Goal: Use online tool/utility

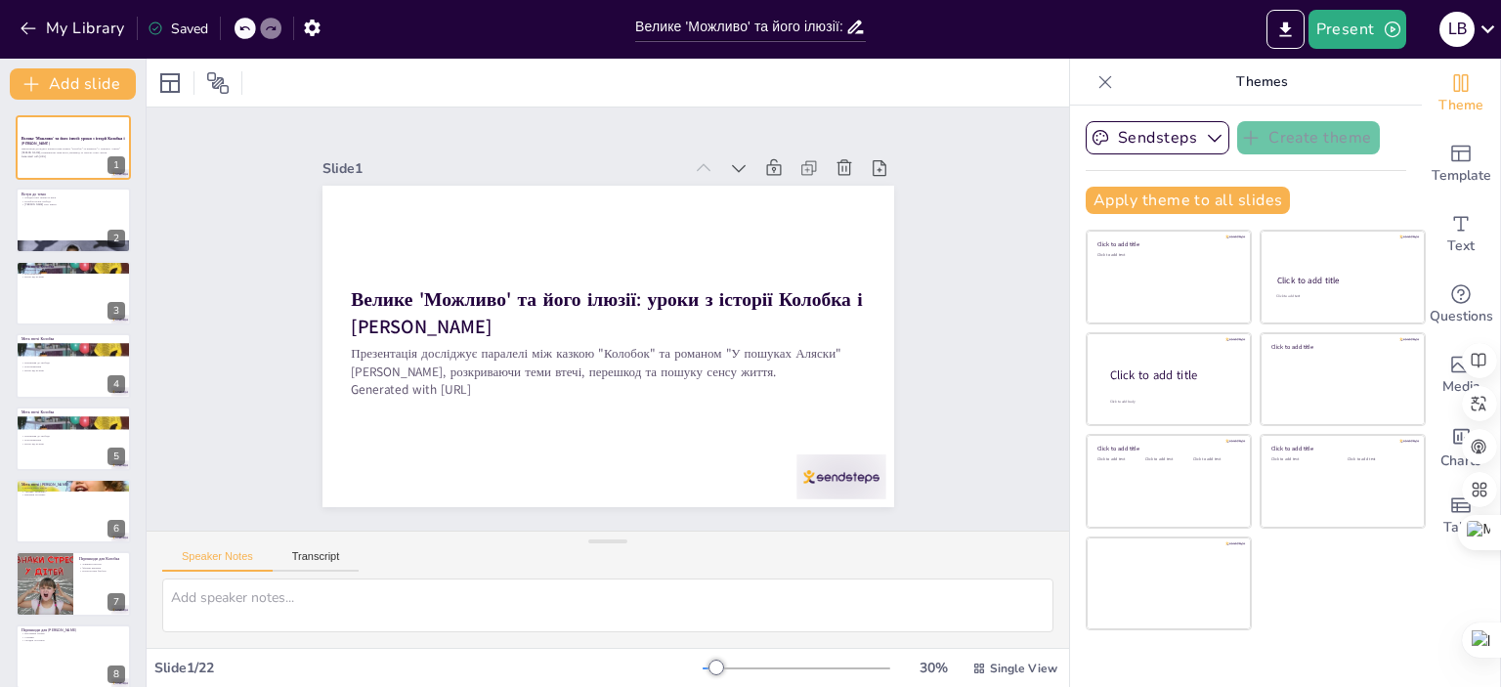
checkbox input "true"
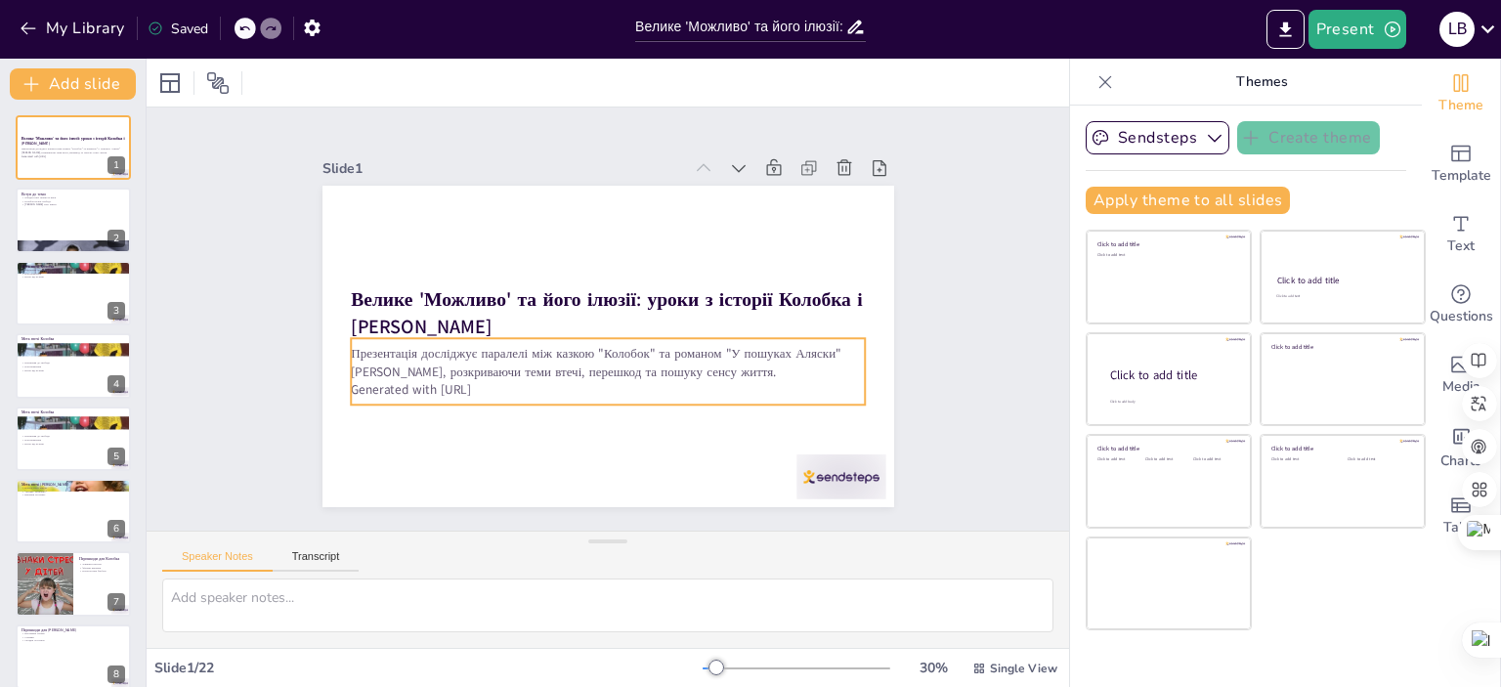
checkbox input "true"
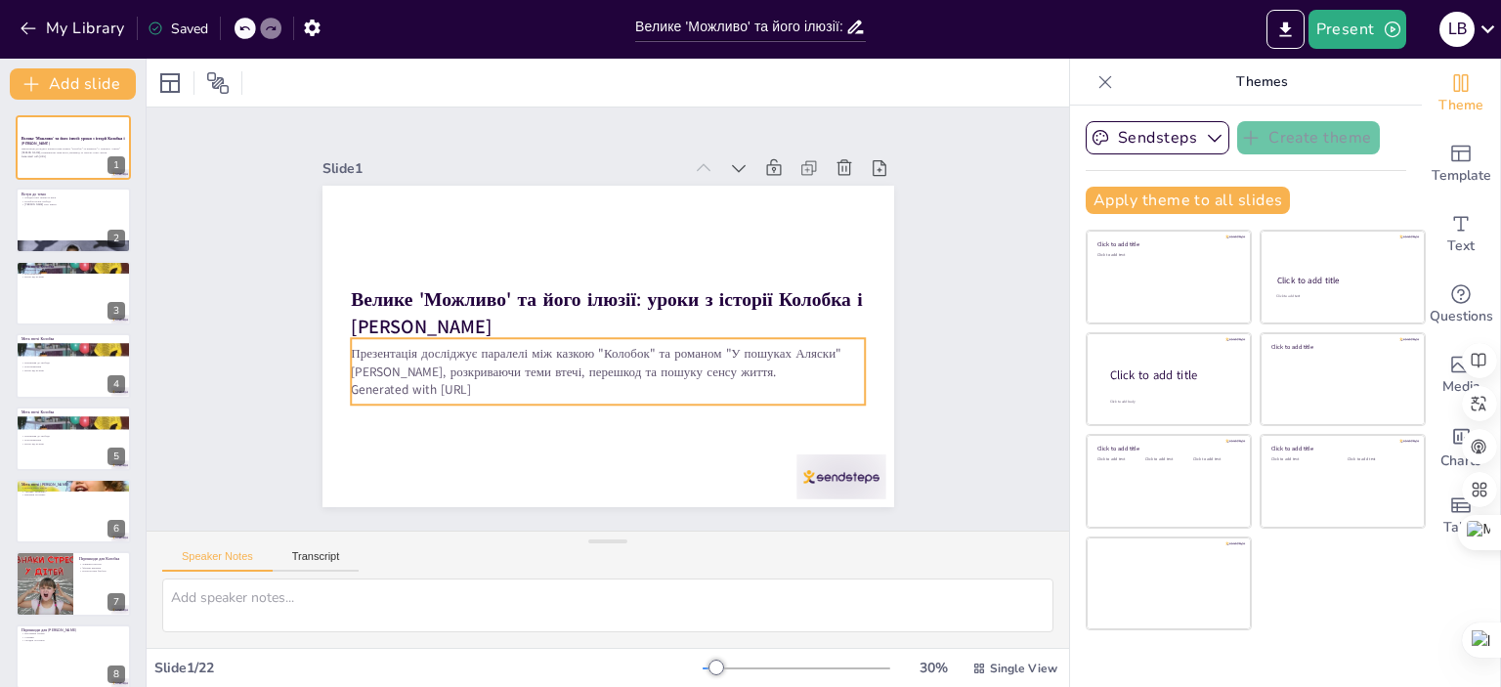
checkbox input "true"
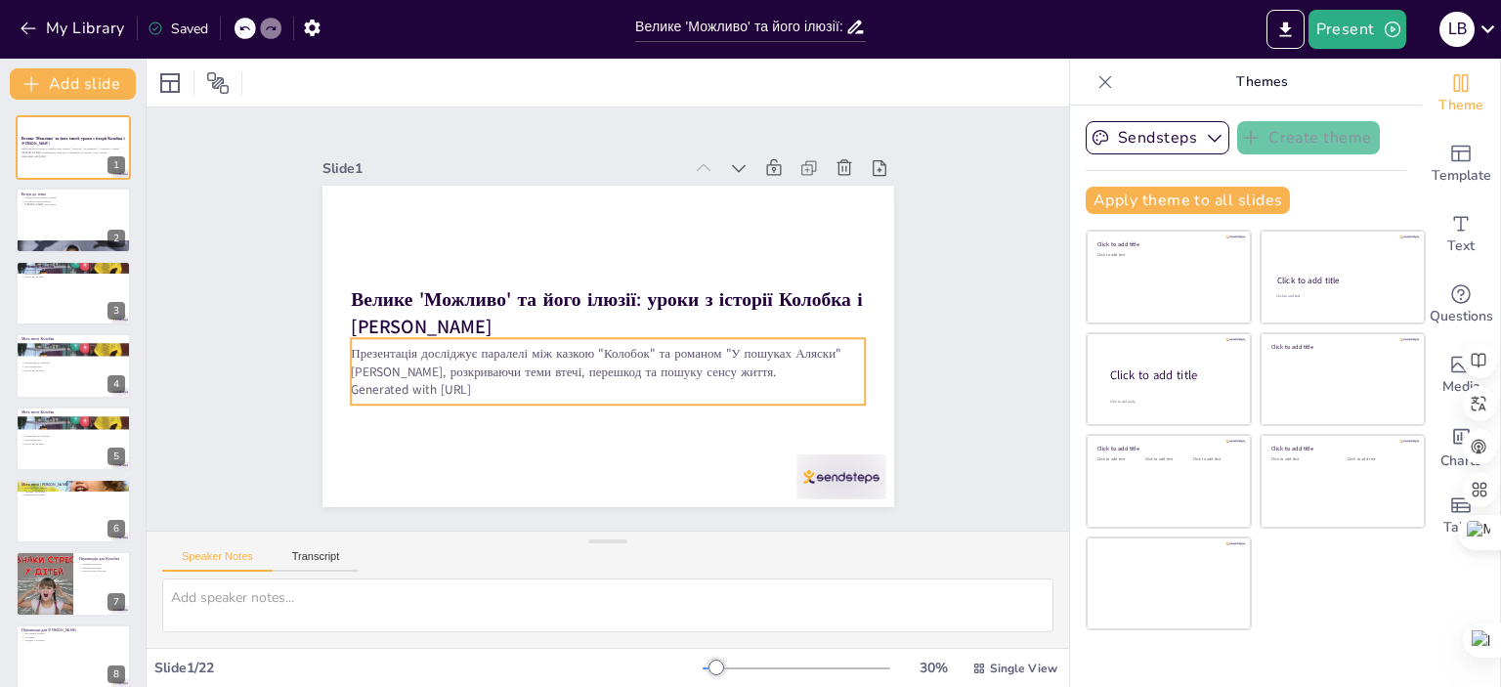
checkbox input "true"
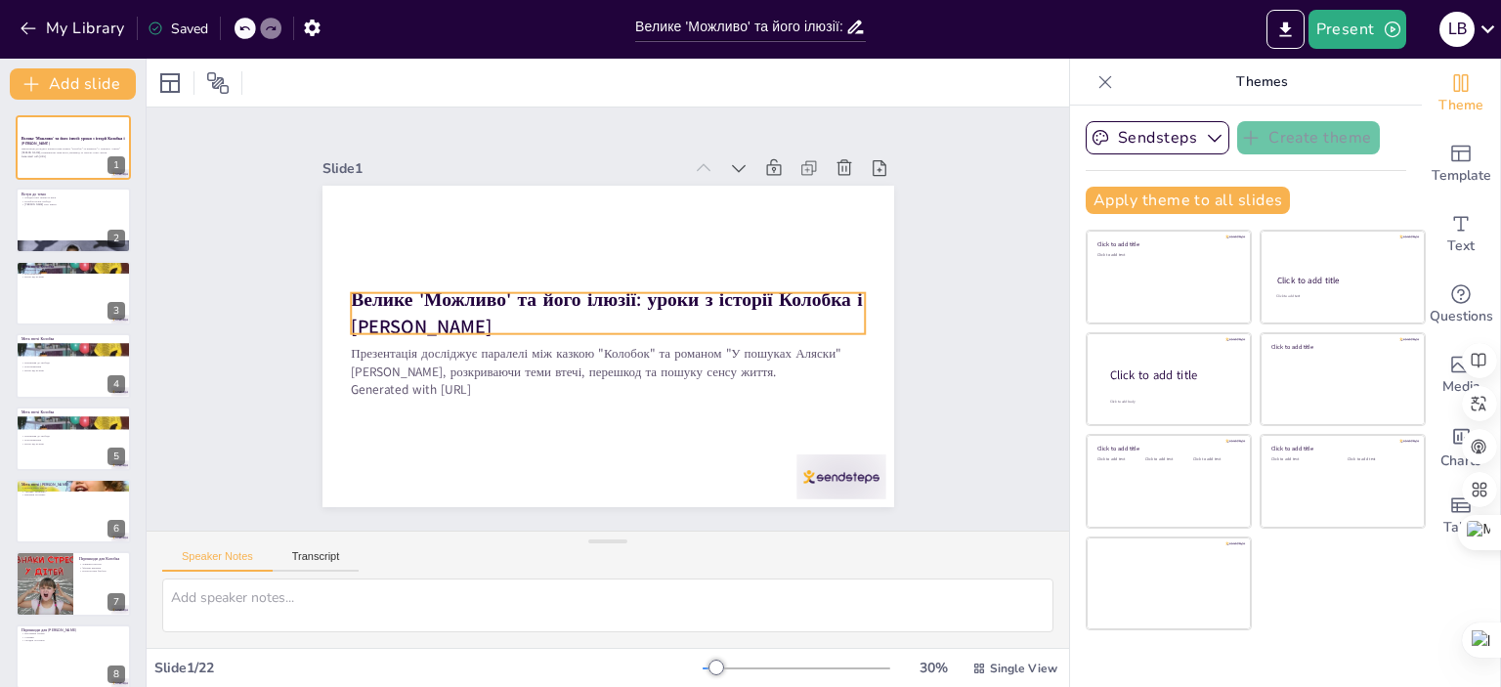
checkbox input "true"
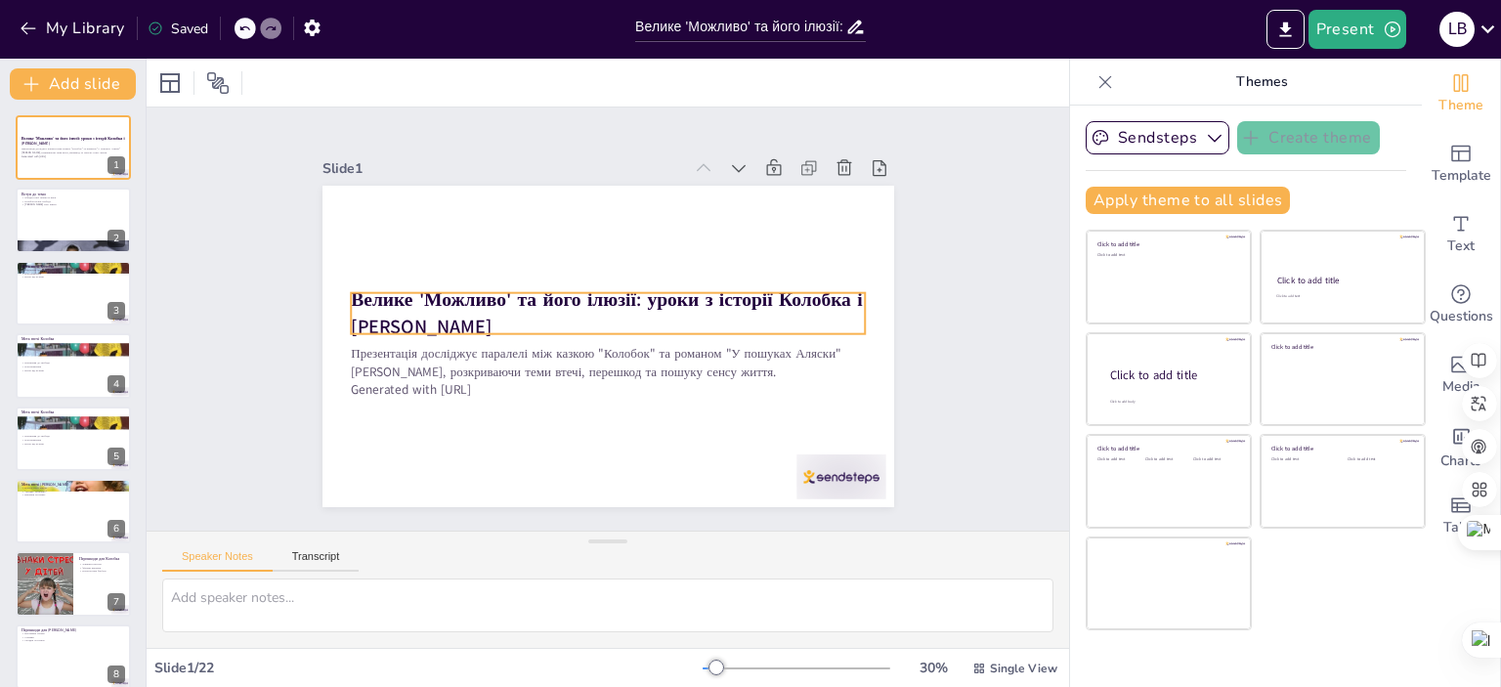
checkbox input "true"
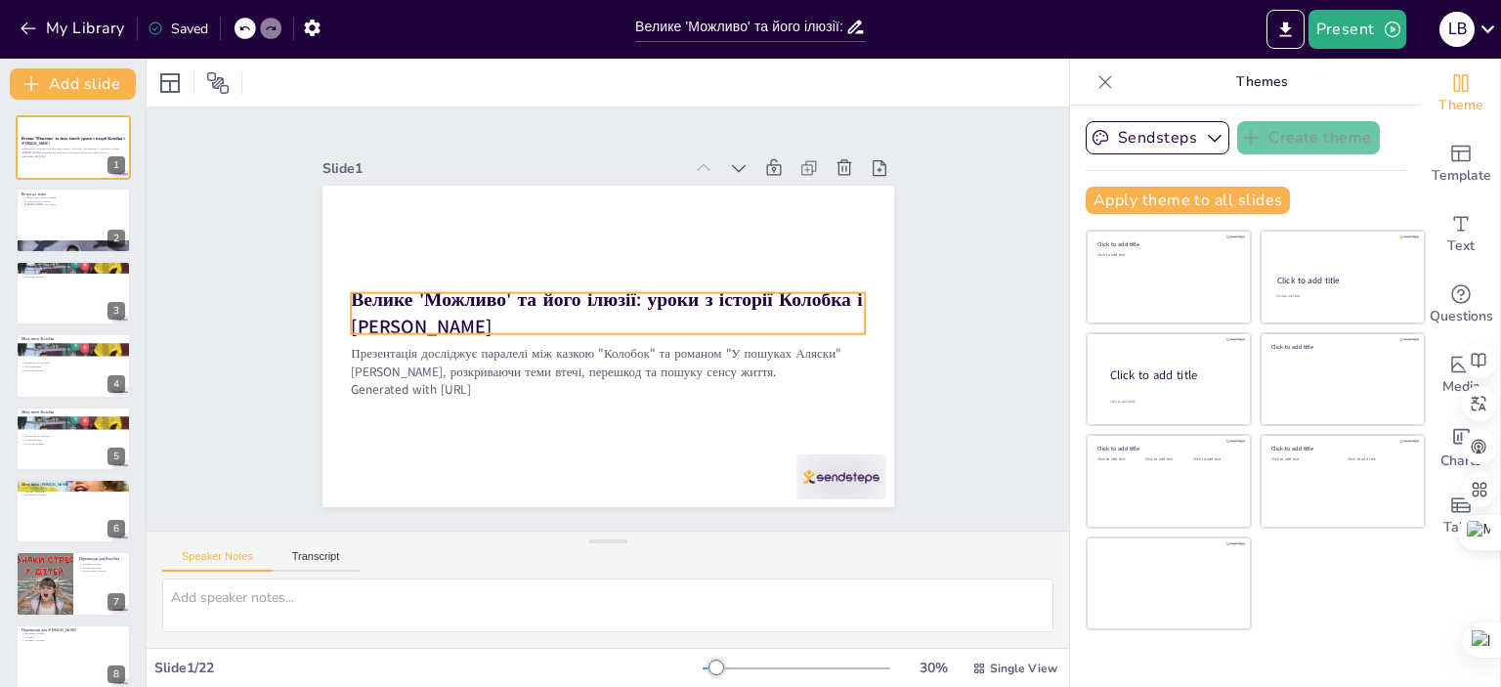
checkbox input "true"
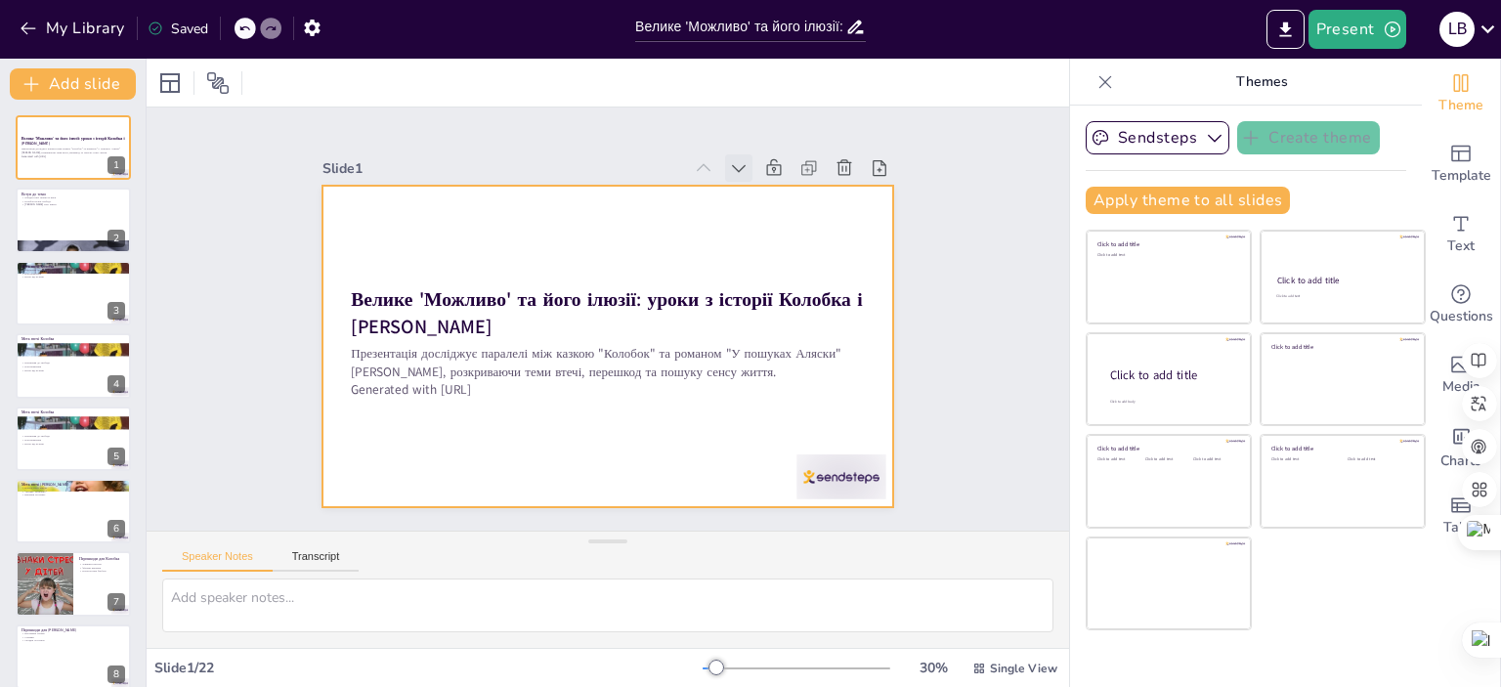
checkbox input "true"
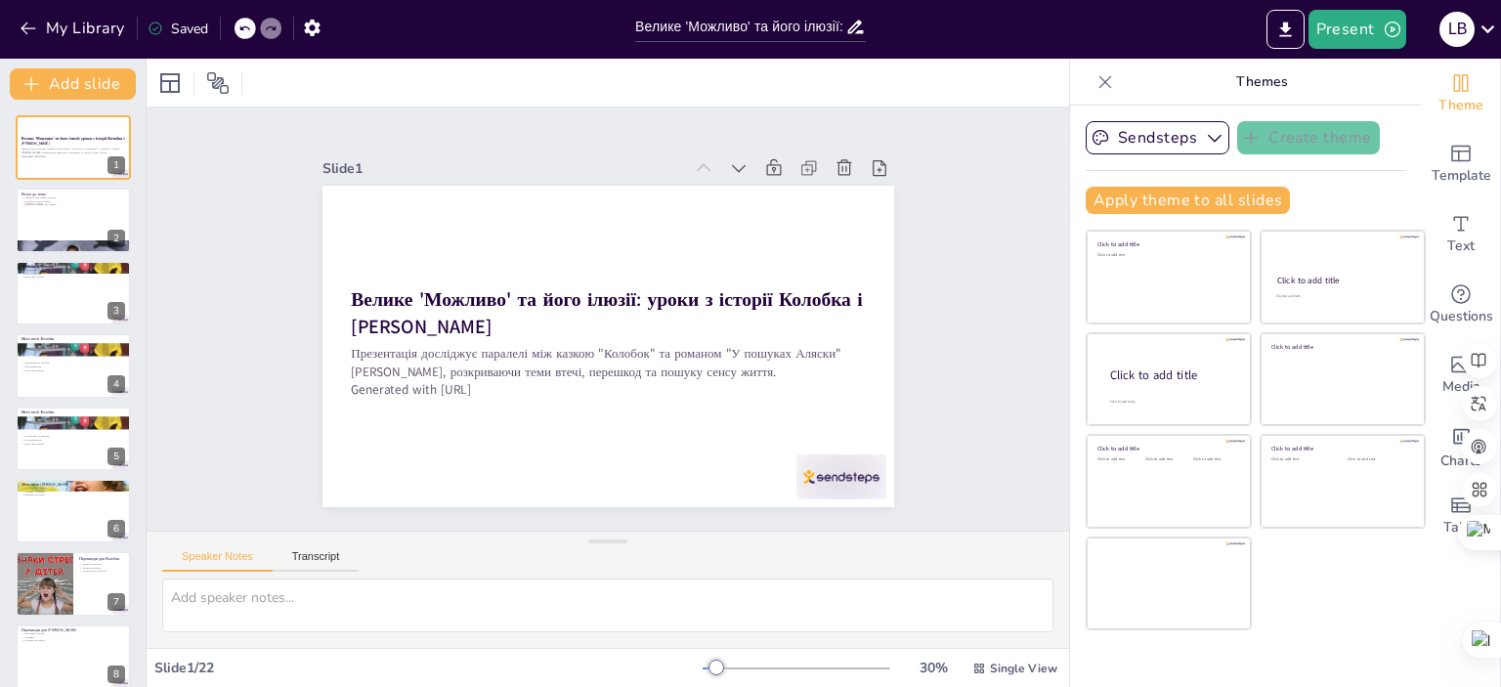
checkbox input "true"
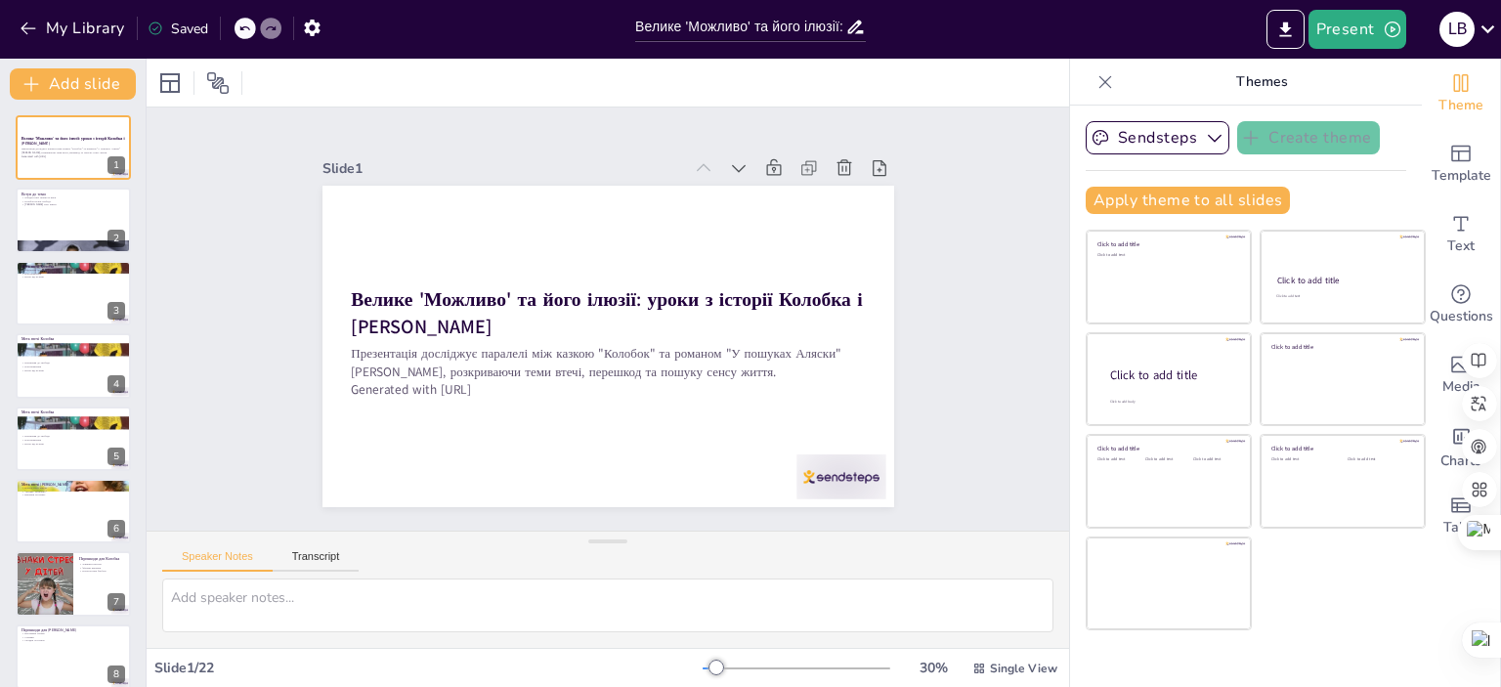
checkbox input "true"
